Goal: Transaction & Acquisition: Book appointment/travel/reservation

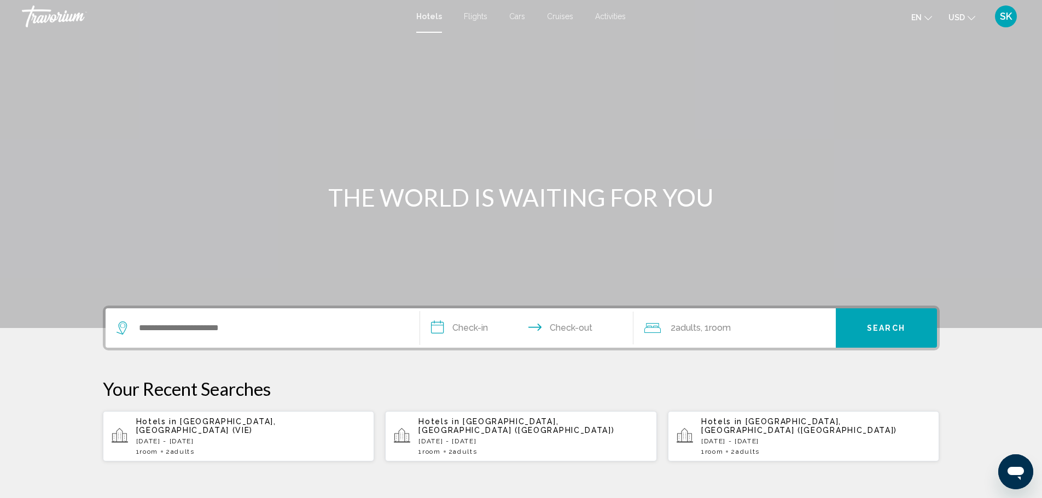
click at [278, 316] on div "Search widget" at bounding box center [263, 327] width 292 height 39
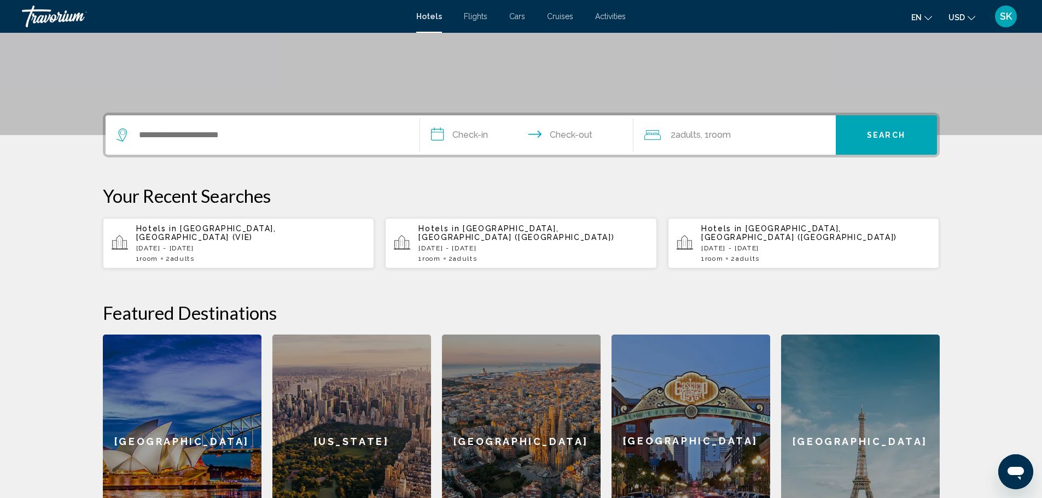
scroll to position [270, 0]
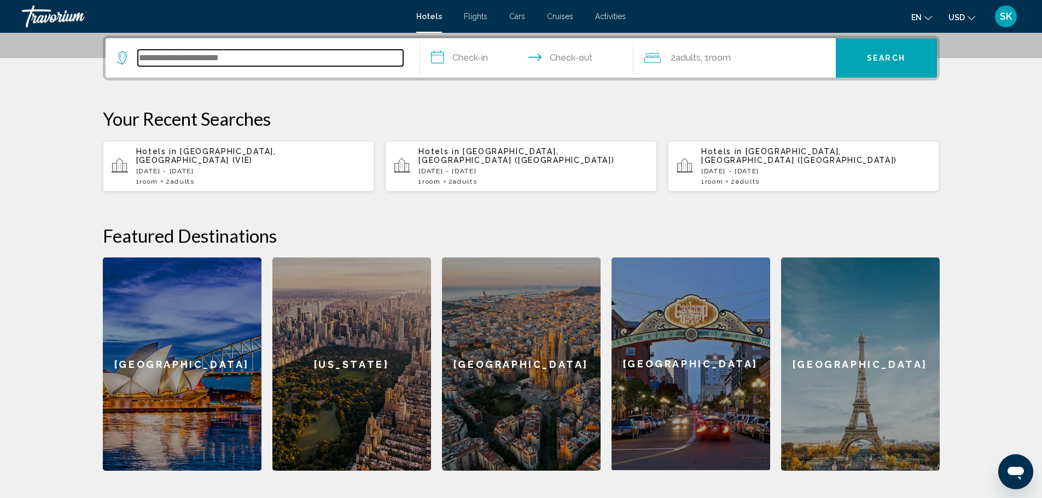
click at [256, 61] on input "Search widget" at bounding box center [270, 58] width 265 height 16
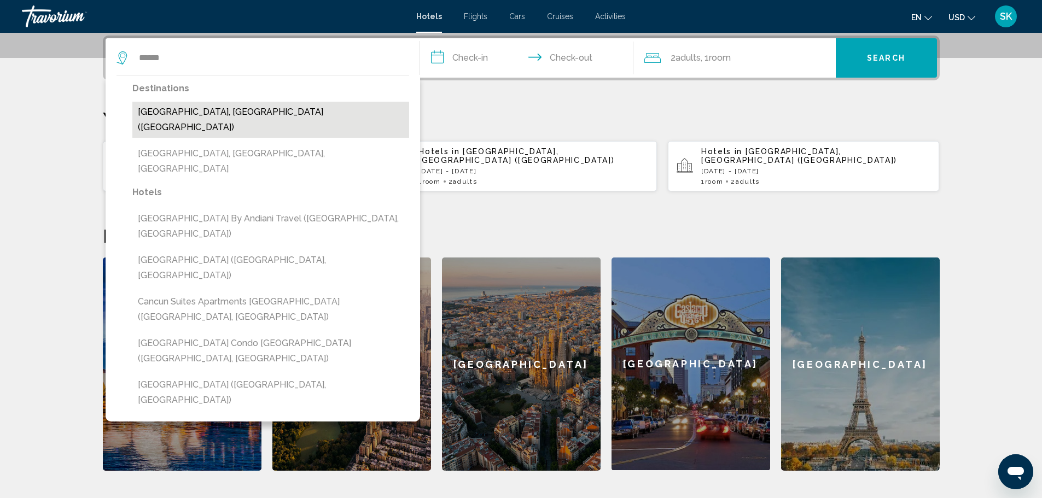
click at [189, 112] on button "[GEOGRAPHIC_DATA], [GEOGRAPHIC_DATA] ([GEOGRAPHIC_DATA])" at bounding box center [270, 120] width 277 height 36
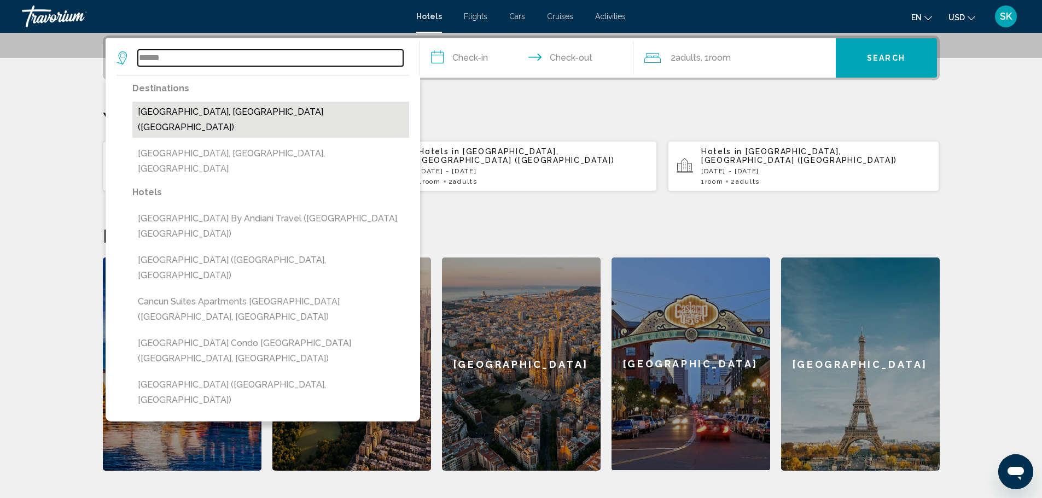
type input "**********"
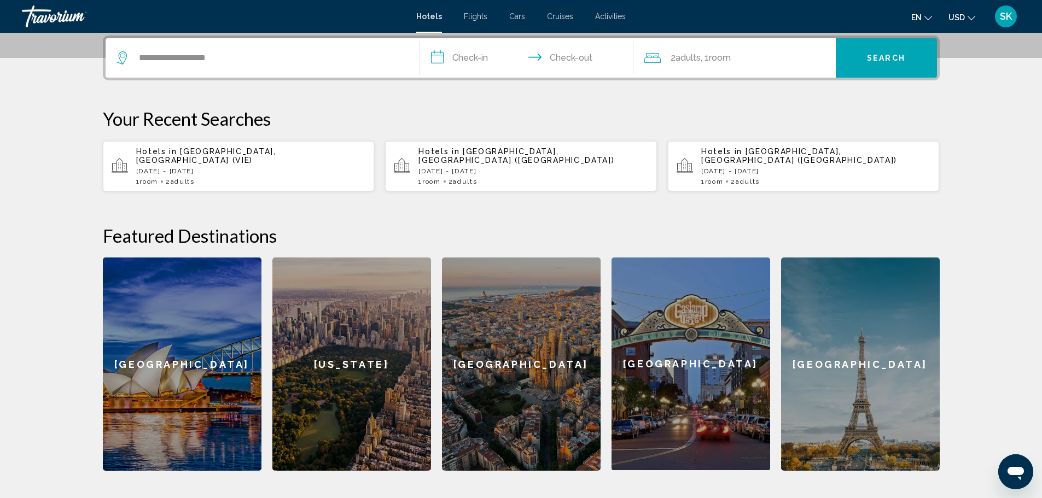
click at [458, 55] on input "**********" at bounding box center [529, 59] width 218 height 43
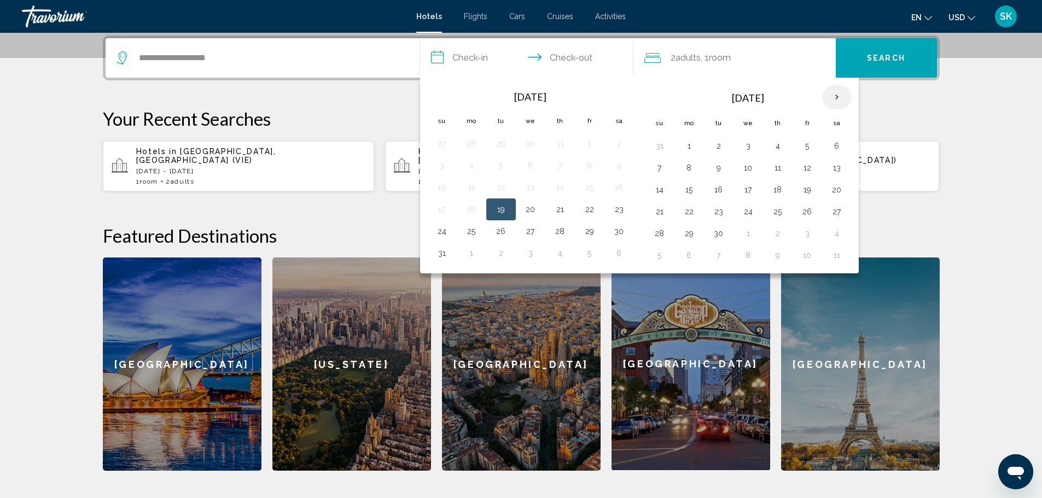
click at [837, 98] on th "Next month" at bounding box center [837, 97] width 30 height 24
click at [831, 190] on button "18" at bounding box center [837, 189] width 18 height 15
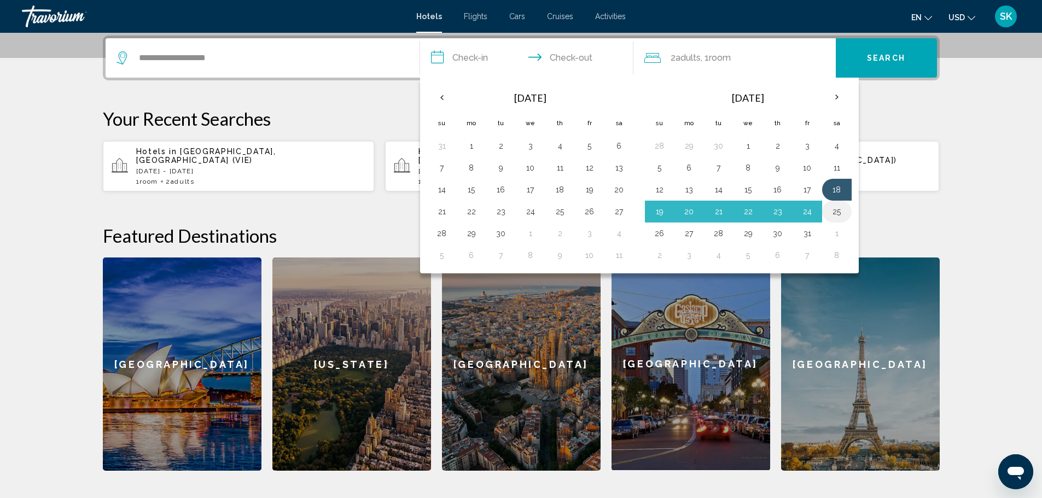
click at [833, 209] on button "25" at bounding box center [837, 211] width 18 height 15
type input "**********"
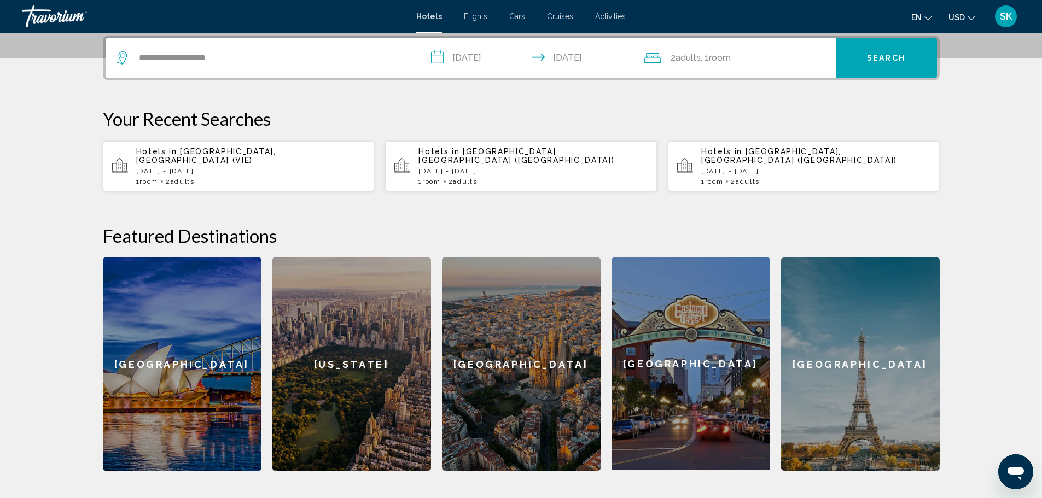
click at [709, 67] on div "2 Adult Adults , 1 Room rooms" at bounding box center [739, 57] width 191 height 39
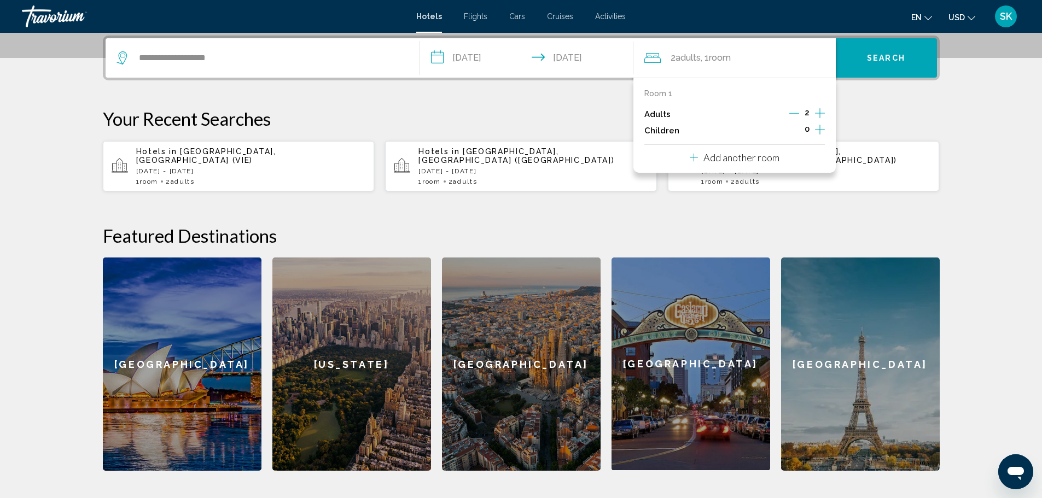
click at [819, 127] on icon "Increment children" at bounding box center [820, 130] width 10 height 10
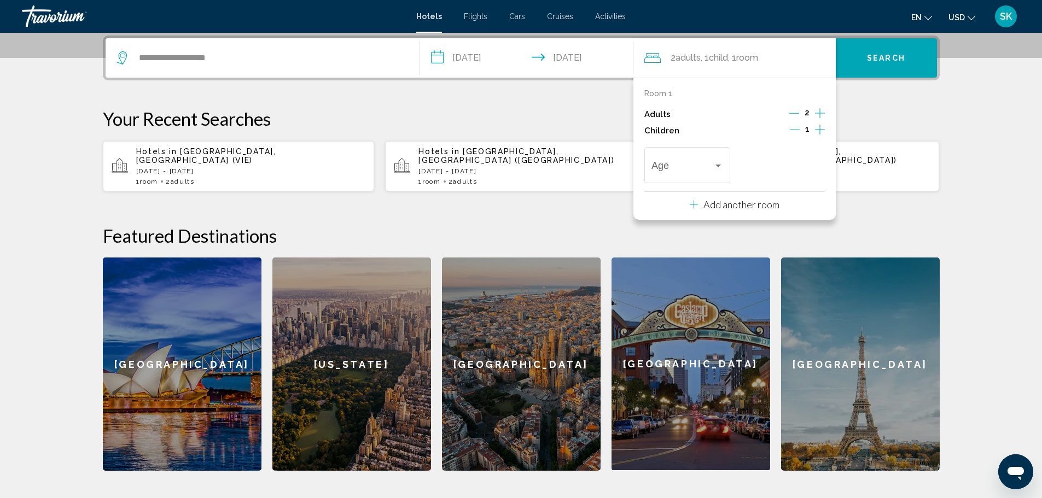
click at [822, 130] on icon "Increment children" at bounding box center [820, 130] width 10 height 10
click at [874, 112] on p "Your Recent Searches" at bounding box center [521, 119] width 837 height 22
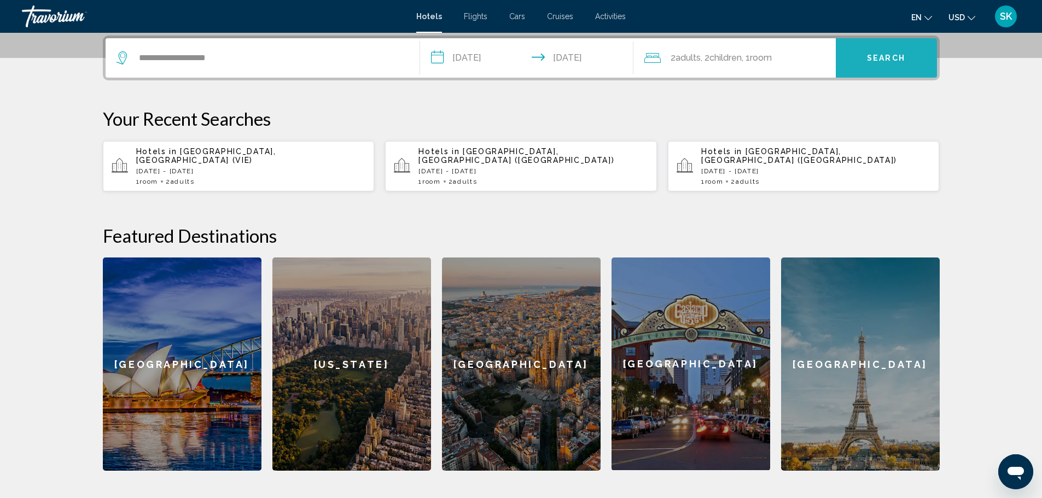
click at [887, 59] on span "Search" at bounding box center [886, 58] width 38 height 9
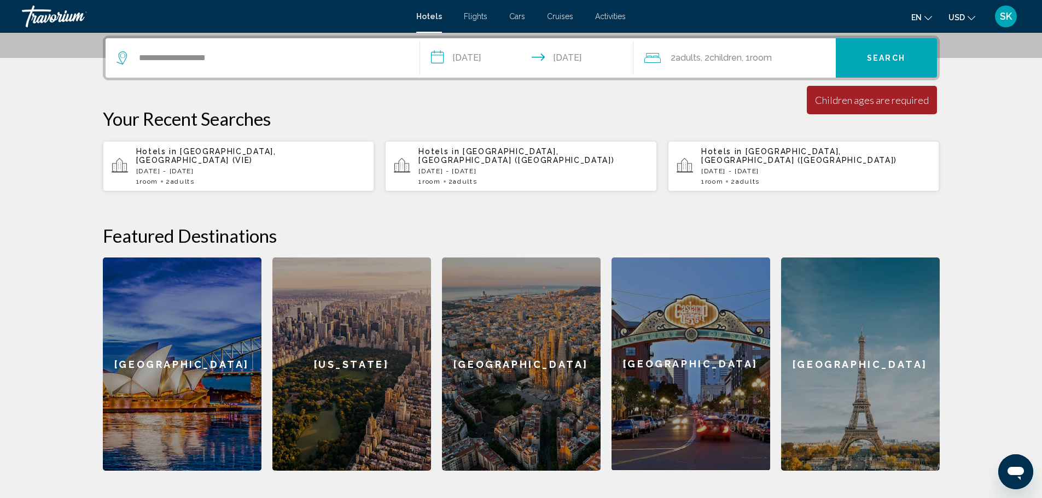
click at [890, 106] on div "Children ages are required" at bounding box center [872, 100] width 114 height 12
click at [697, 57] on span "Adults" at bounding box center [688, 58] width 25 height 10
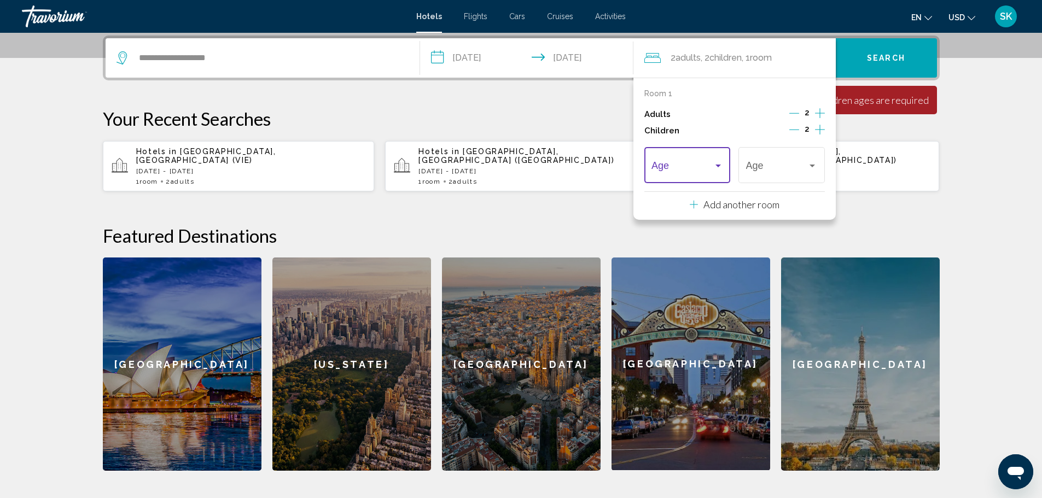
click at [723, 165] on div "Travelers: 2 adults, 2 children" at bounding box center [718, 165] width 10 height 9
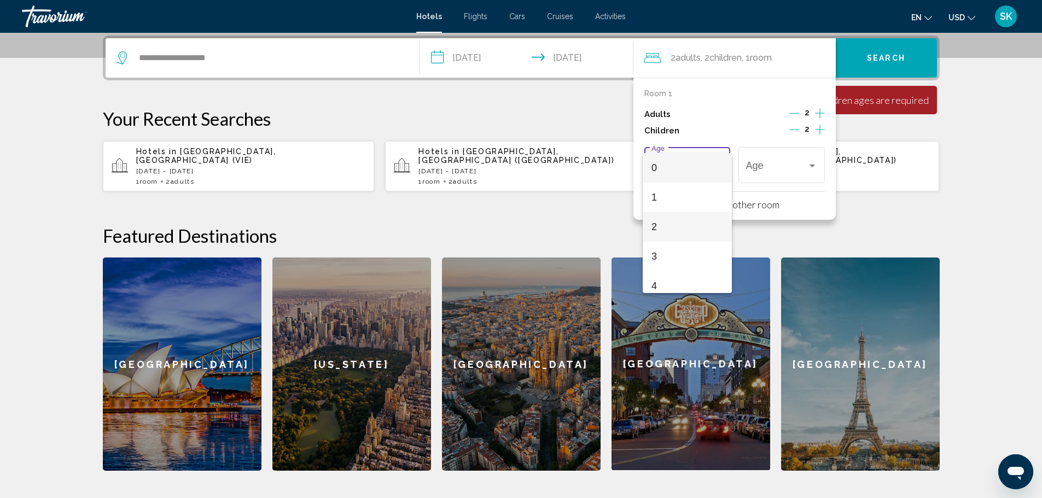
scroll to position [55, 0]
click at [668, 253] on span "5" at bounding box center [687, 261] width 72 height 30
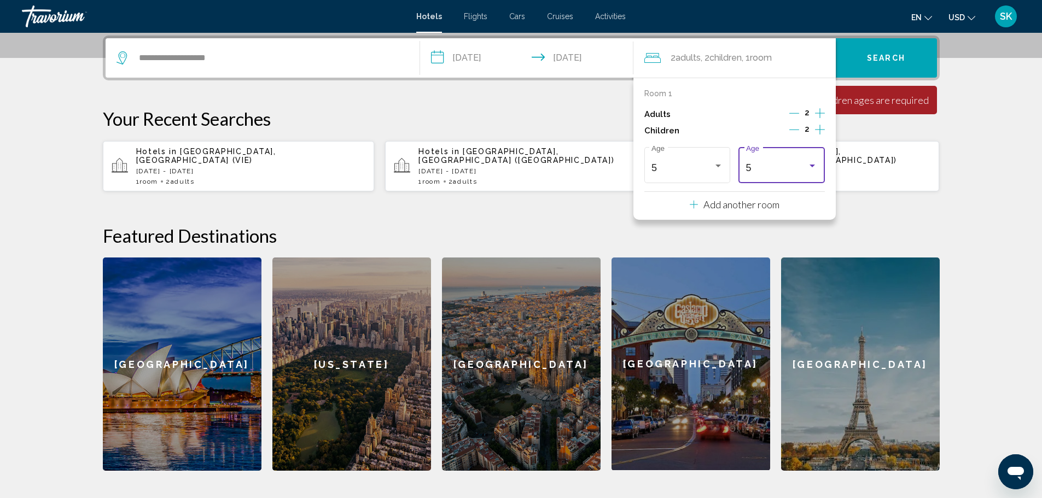
click at [813, 167] on div "Travelers: 2 adults, 2 children" at bounding box center [812, 166] width 5 height 3
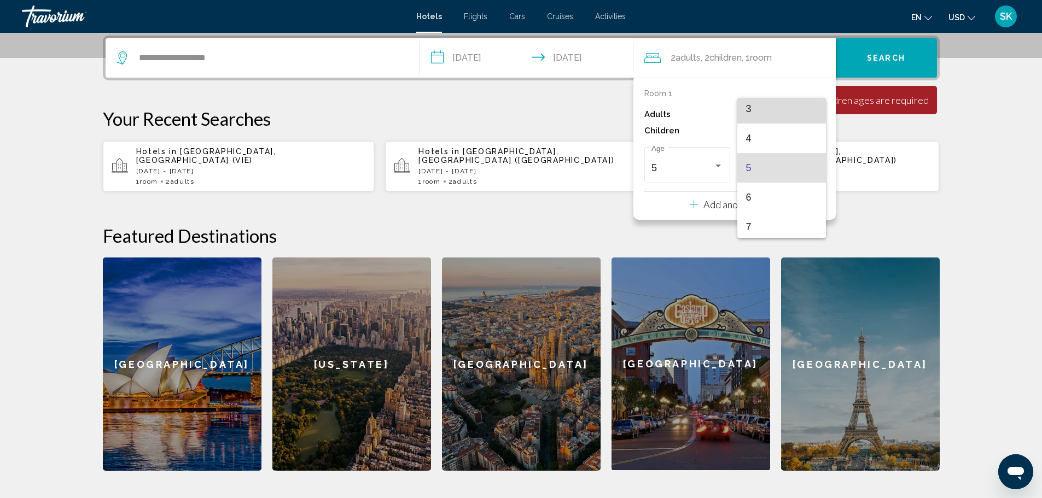
click at [793, 111] on span "3" at bounding box center [782, 109] width 72 height 30
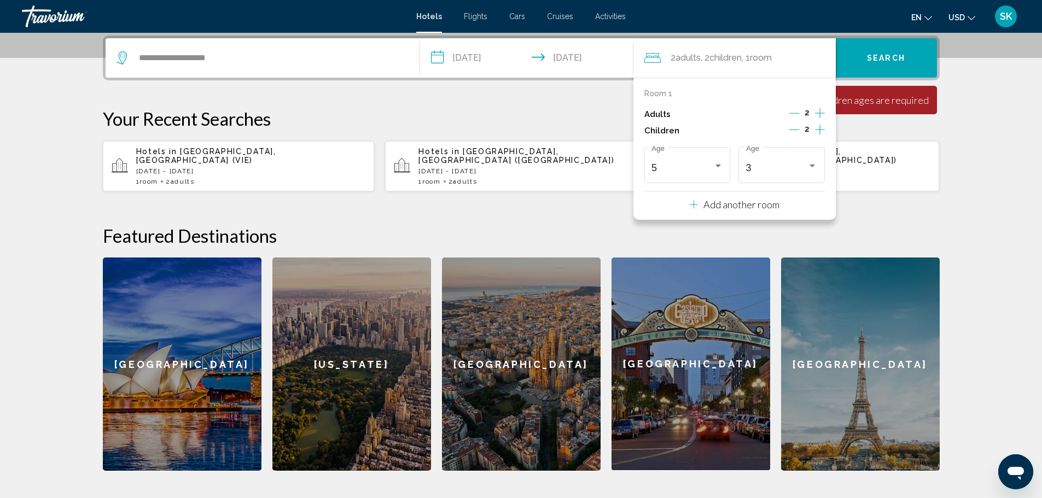
click at [886, 197] on div "**********" at bounding box center [521, 253] width 881 height 435
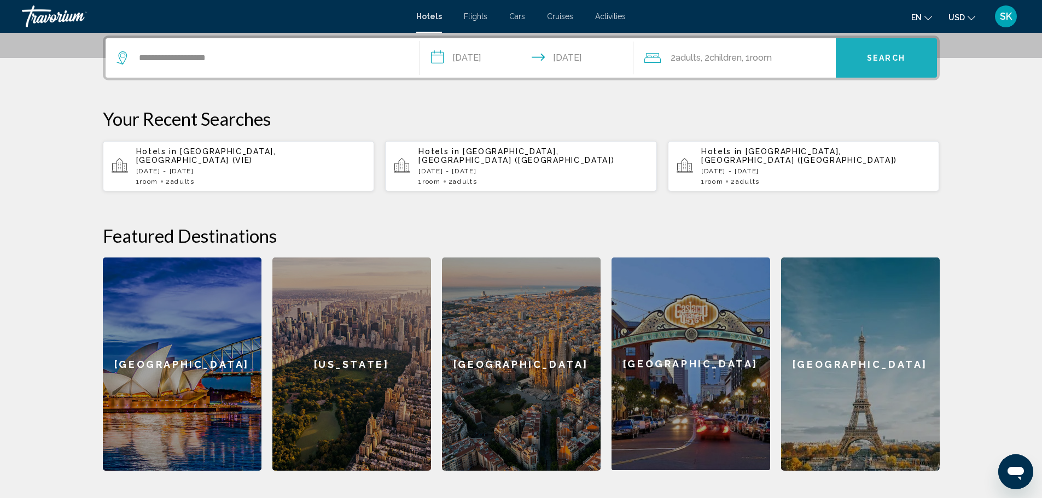
click at [878, 65] on button "Search" at bounding box center [886, 57] width 101 height 39
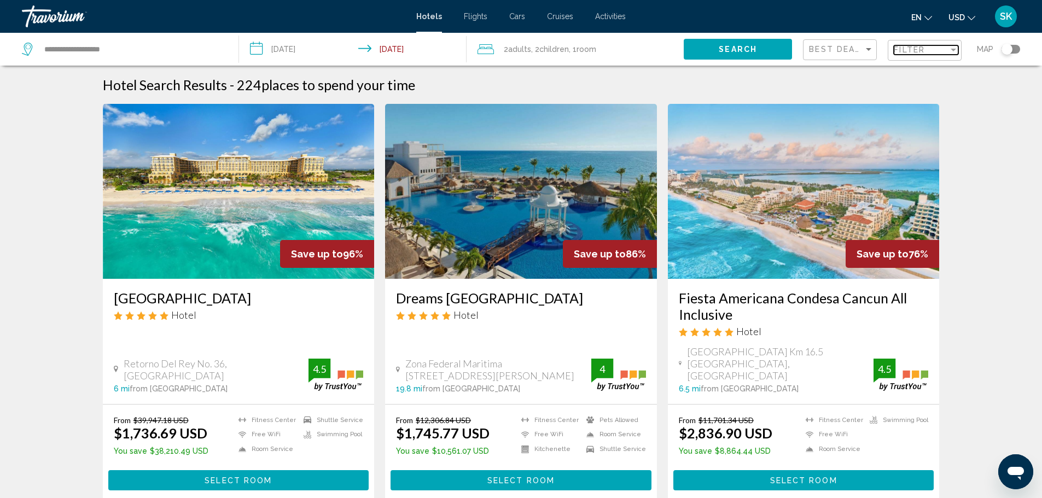
click at [924, 54] on span "Filter" at bounding box center [909, 49] width 31 height 9
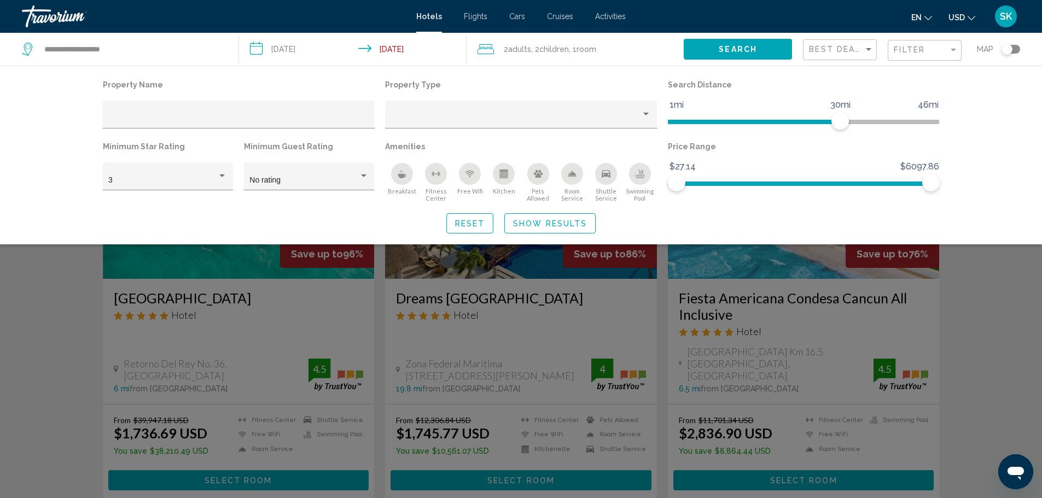
click at [398, 176] on icon "Breakfast" at bounding box center [402, 174] width 9 height 9
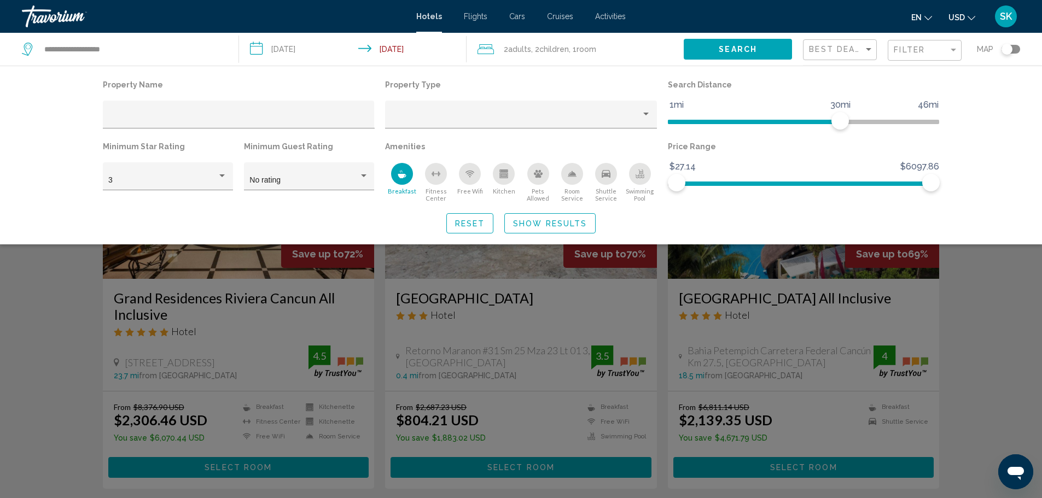
click at [433, 177] on icon "Fitness Center" at bounding box center [436, 174] width 9 height 9
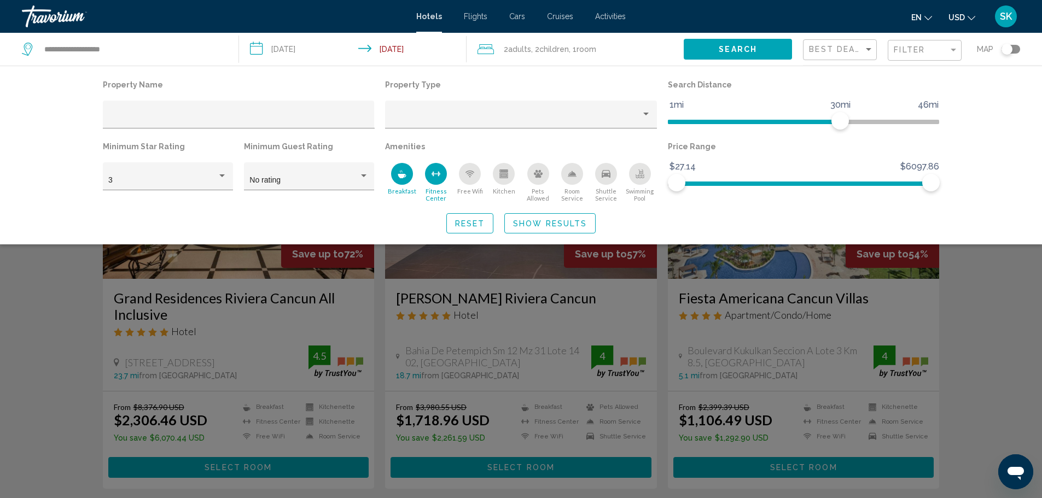
click at [467, 182] on div "Free Wifi" at bounding box center [470, 174] width 22 height 22
click at [505, 183] on div "Kitchen" at bounding box center [504, 174] width 22 height 22
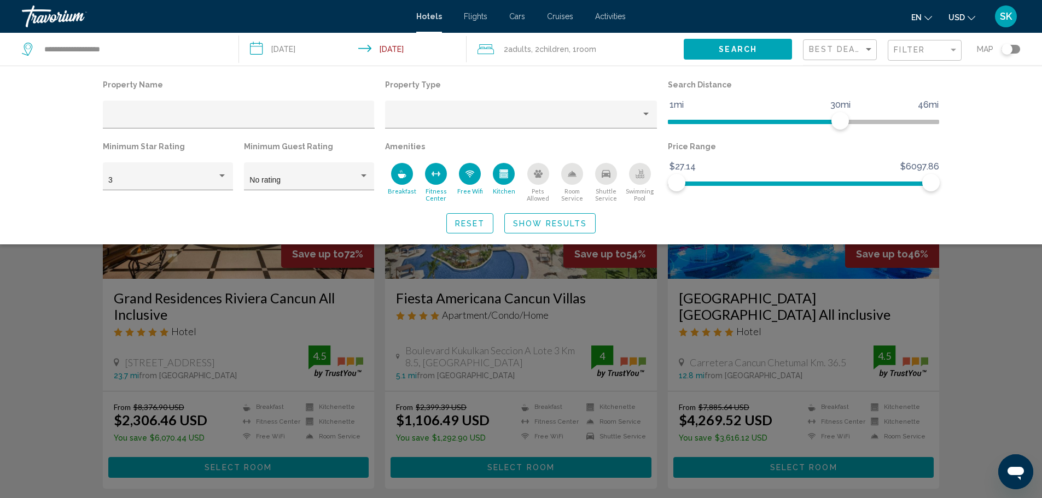
click at [572, 172] on icon "Room Service" at bounding box center [572, 173] width 8 height 5
click at [608, 176] on icon "Shuttle Service" at bounding box center [606, 174] width 9 height 8
click at [642, 179] on div "Swimming Pool" at bounding box center [640, 174] width 22 height 22
click at [544, 222] on span "Show Results" at bounding box center [550, 223] width 74 height 9
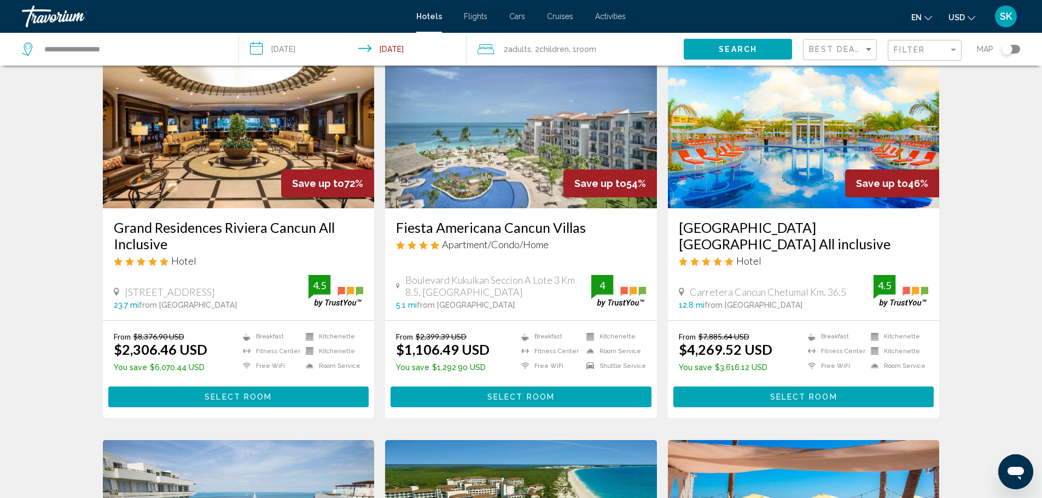
scroll to position [51, 0]
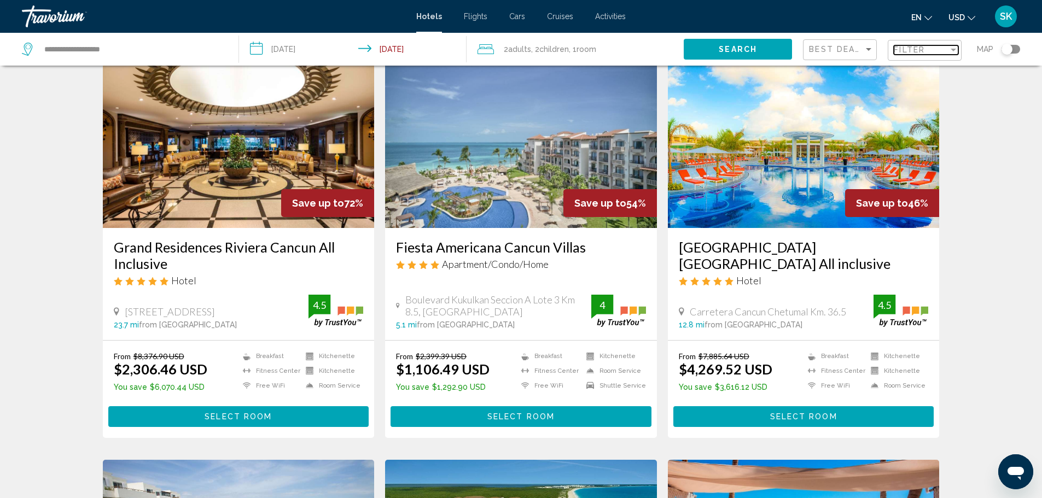
click at [912, 52] on span "Filter" at bounding box center [909, 49] width 31 height 9
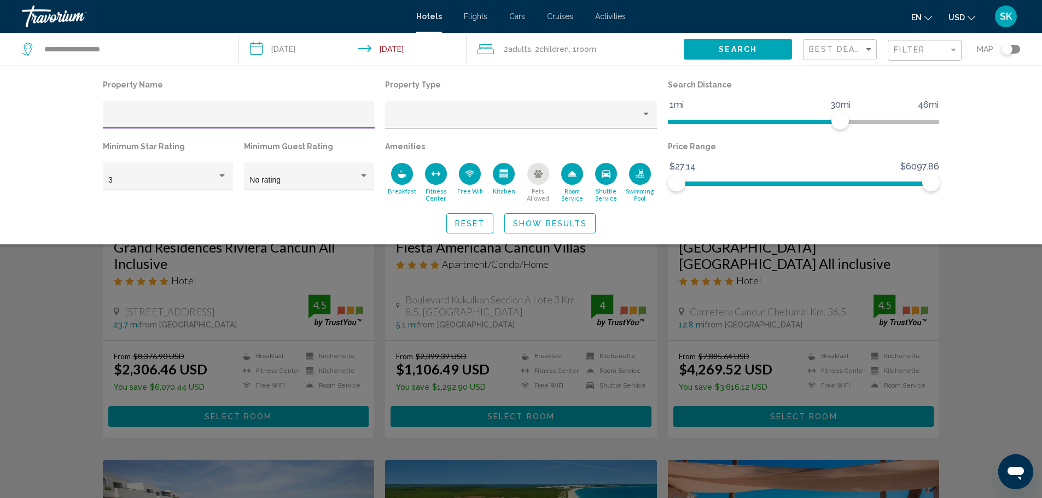
click at [575, 176] on icon "Room Service" at bounding box center [572, 174] width 9 height 9
click at [507, 176] on icon "Kitchen" at bounding box center [504, 175] width 6 height 3
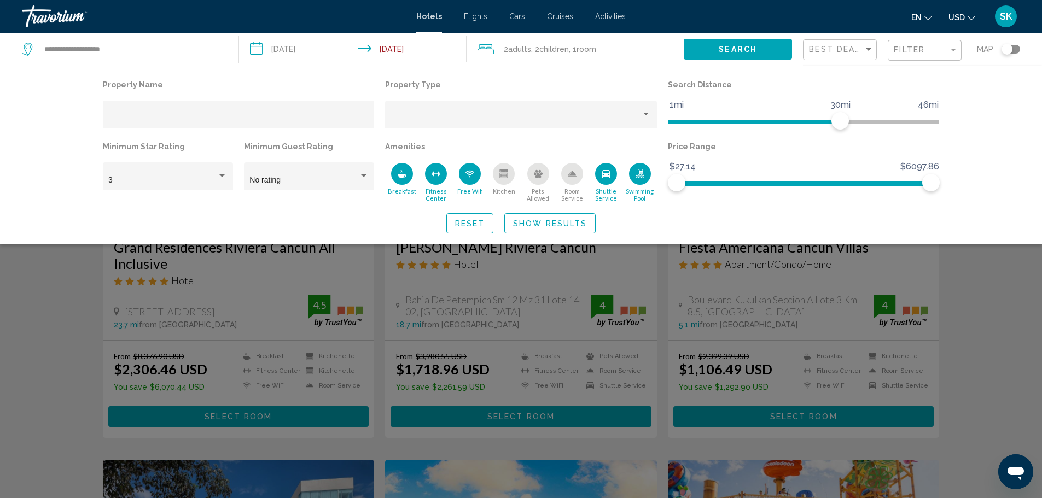
click at [572, 224] on span "Show Results" at bounding box center [550, 223] width 74 height 9
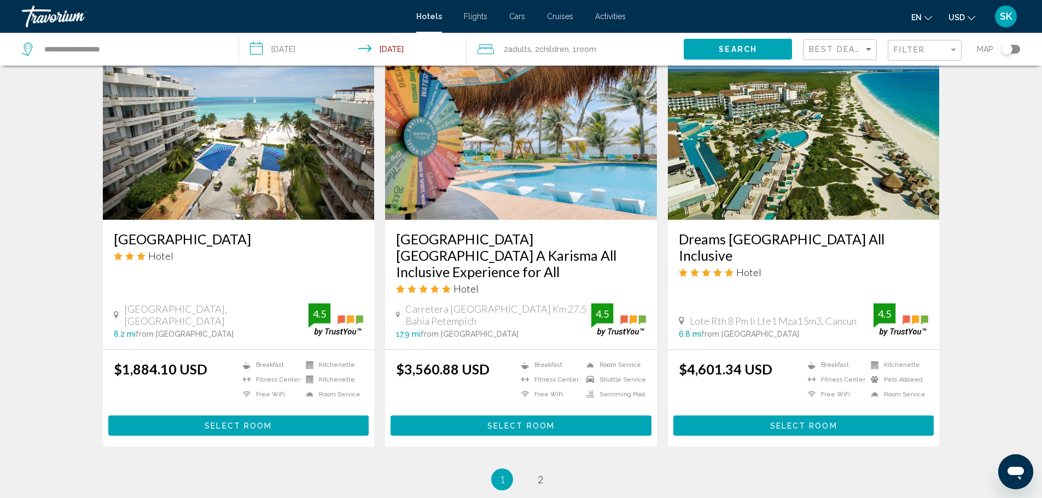
scroll to position [1309, 0]
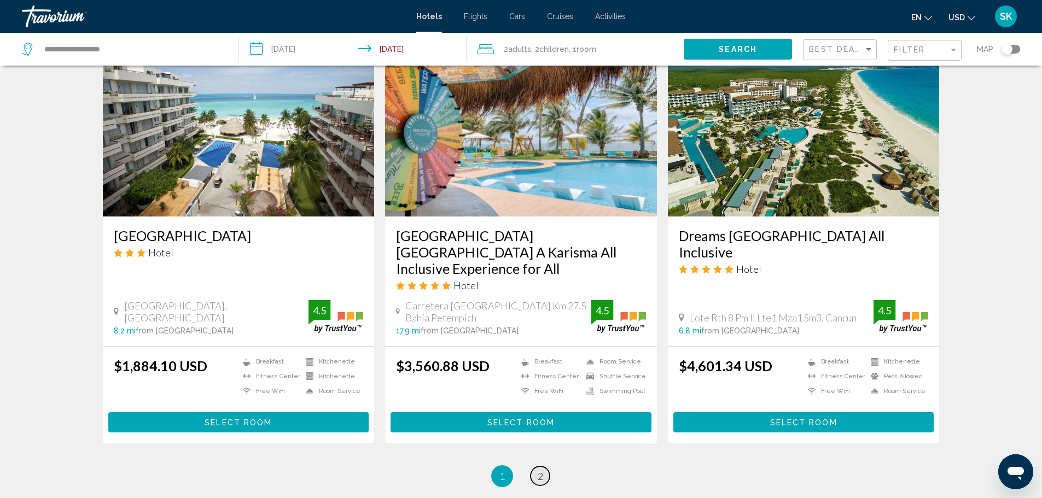
click at [546, 467] on link "page 2" at bounding box center [540, 476] width 19 height 19
